Goal: Task Accomplishment & Management: Manage account settings

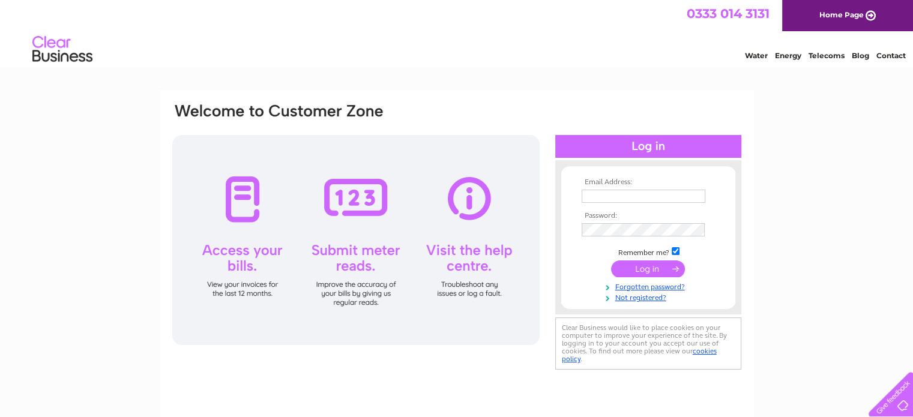
type input "[EMAIL_ADDRESS][DOMAIN_NAME]"
click at [651, 268] on input "submit" at bounding box center [648, 269] width 74 height 17
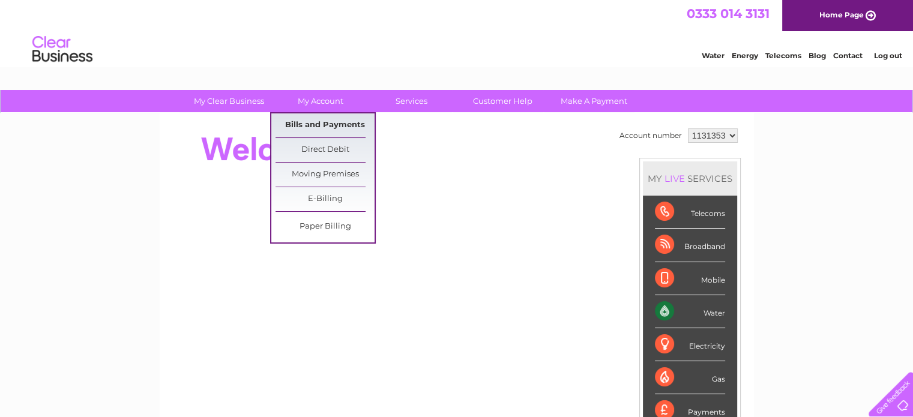
click at [317, 124] on link "Bills and Payments" at bounding box center [325, 125] width 99 height 24
click at [322, 122] on link "Bills and Payments" at bounding box center [325, 125] width 99 height 24
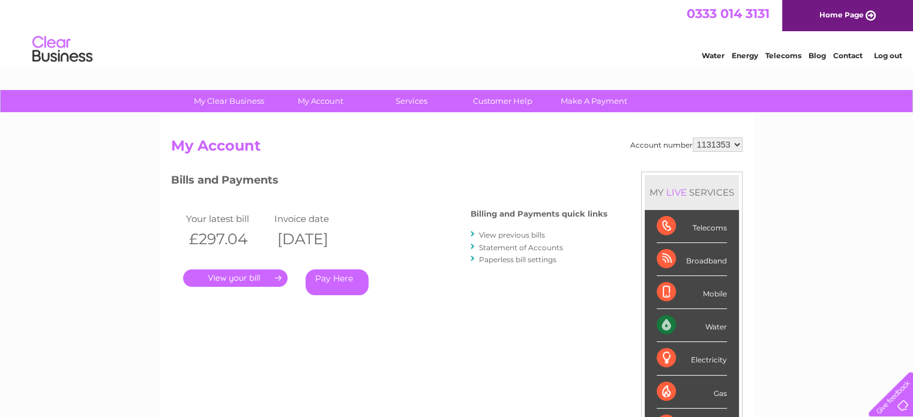
click at [246, 280] on link "." at bounding box center [235, 278] width 104 height 17
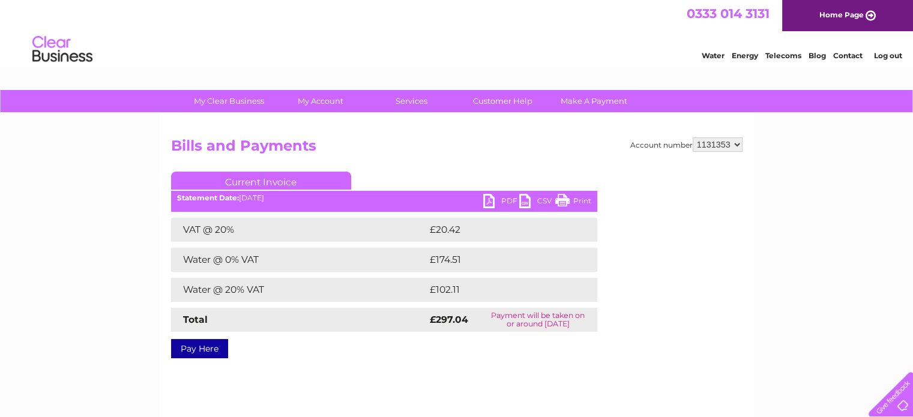
click at [488, 199] on link "PDF" at bounding box center [501, 202] width 36 height 17
